Goal: Task Accomplishment & Management: Use online tool/utility

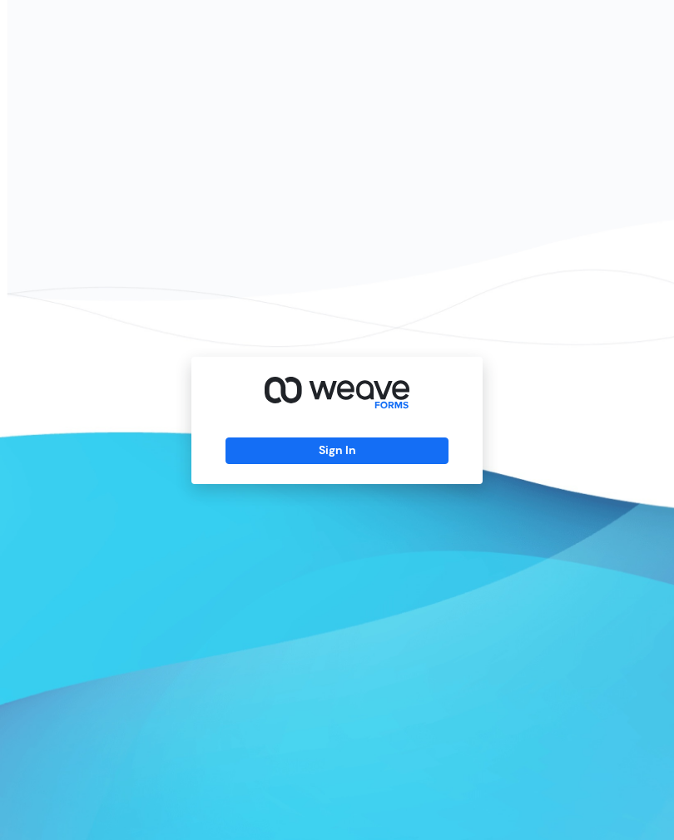
click at [339, 463] on button "Sign In" at bounding box center [336, 451] width 222 height 27
click at [356, 464] on button "Sign In" at bounding box center [336, 451] width 222 height 27
click at [368, 464] on button "Sign In" at bounding box center [336, 451] width 222 height 27
click at [411, 456] on button "Sign In" at bounding box center [336, 451] width 222 height 27
click at [364, 461] on button "Sign In" at bounding box center [336, 451] width 222 height 27
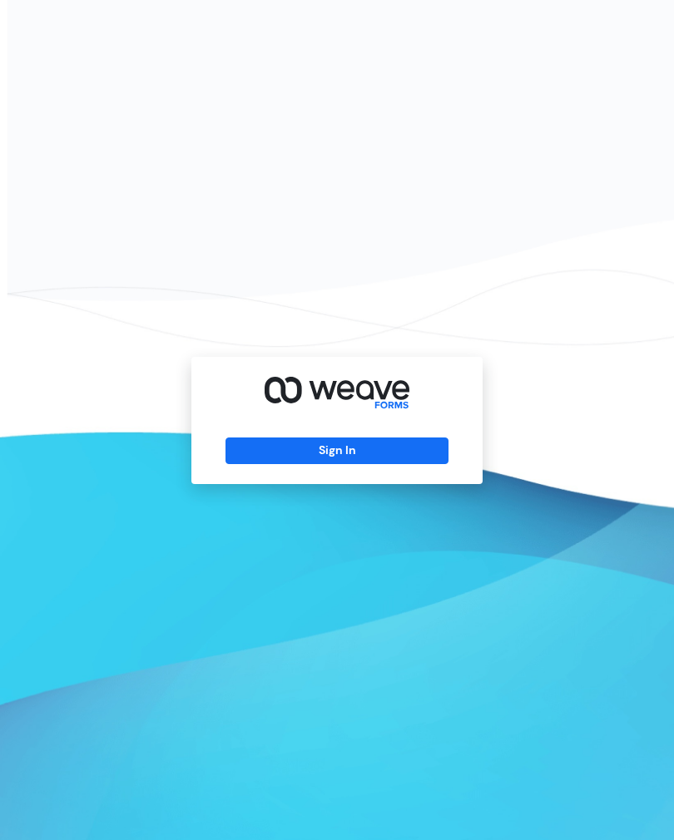
click at [357, 459] on button "Sign In" at bounding box center [336, 451] width 222 height 27
click at [354, 464] on button "Sign In" at bounding box center [336, 451] width 222 height 27
click at [361, 464] on button "Sign In" at bounding box center [336, 451] width 222 height 27
